Goal: Task Accomplishment & Management: Complete application form

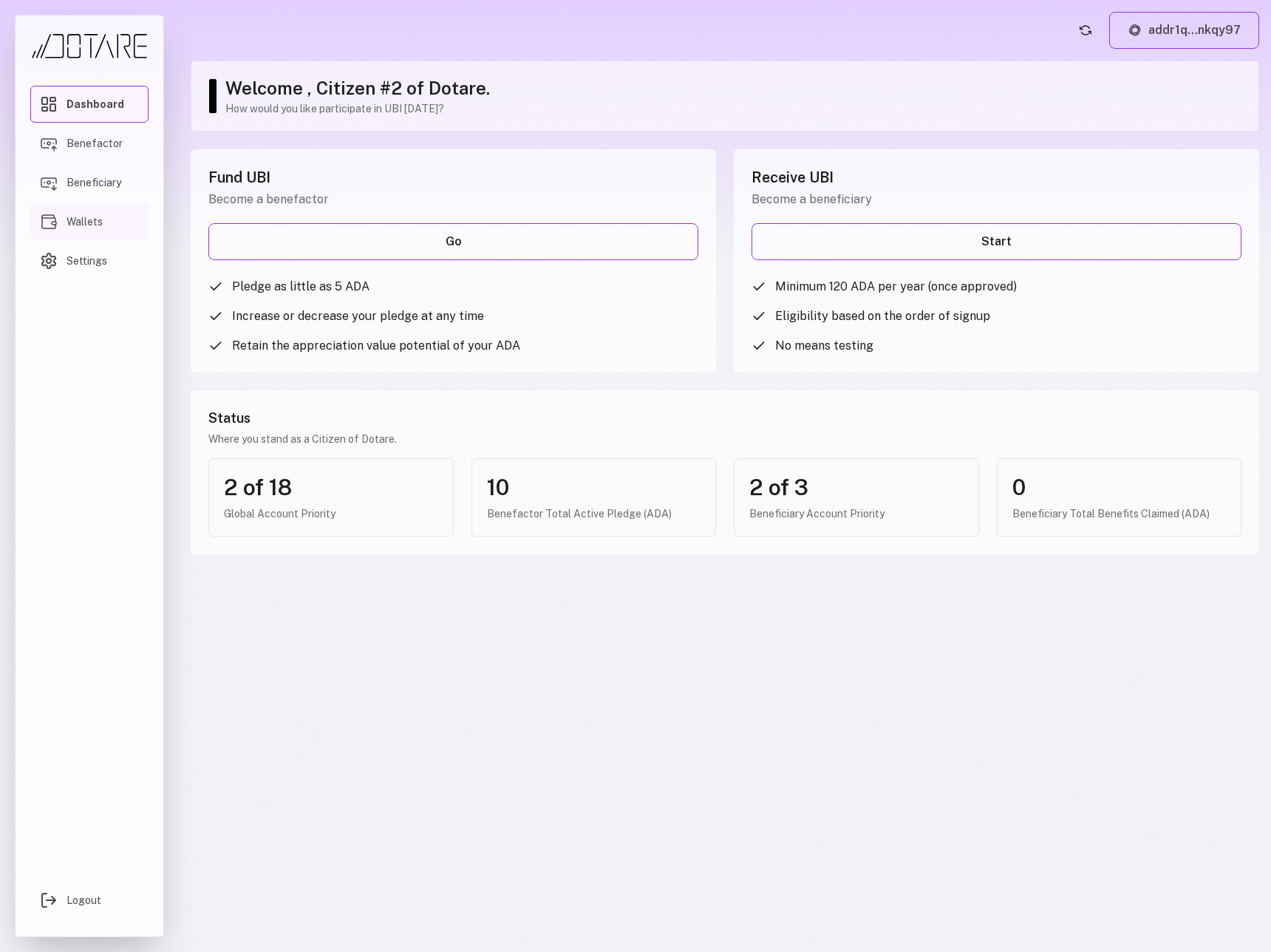
click at [93, 229] on link "Wallets" at bounding box center [89, 221] width 118 height 37
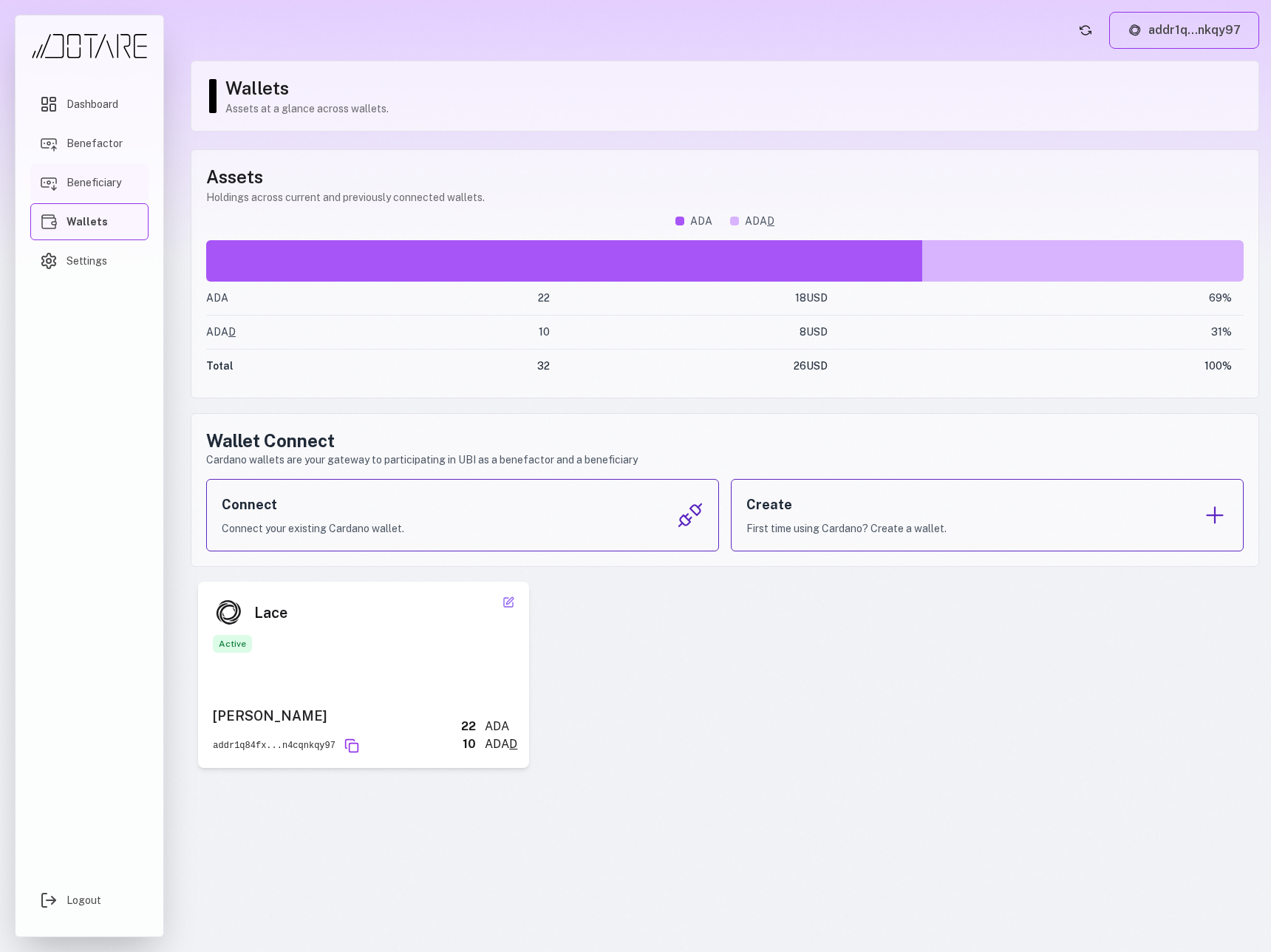
click at [102, 184] on span "Beneficiary" at bounding box center [93, 182] width 54 height 15
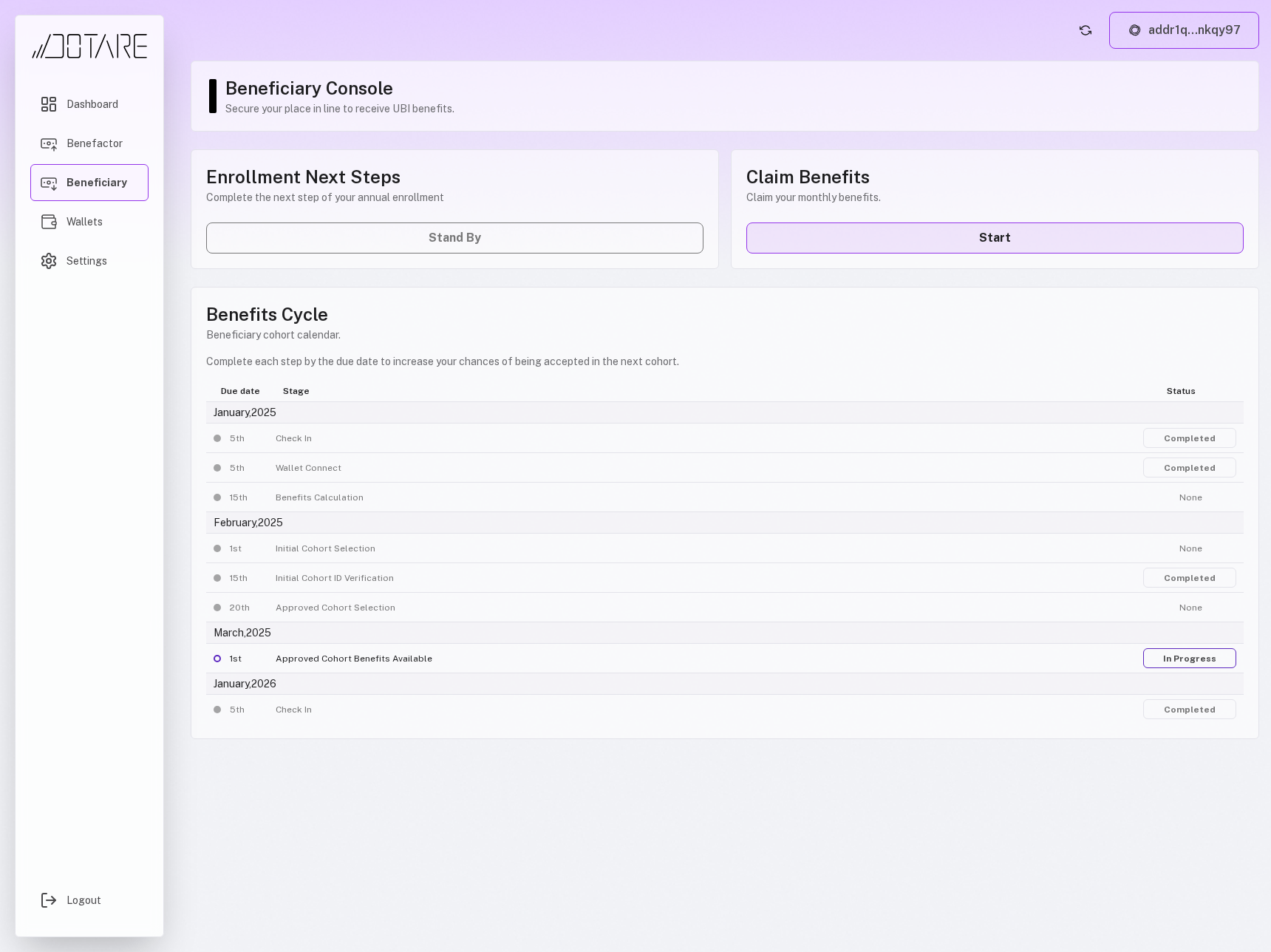
click at [897, 241] on link "Start" at bounding box center [994, 238] width 497 height 31
